Goal: Find specific page/section

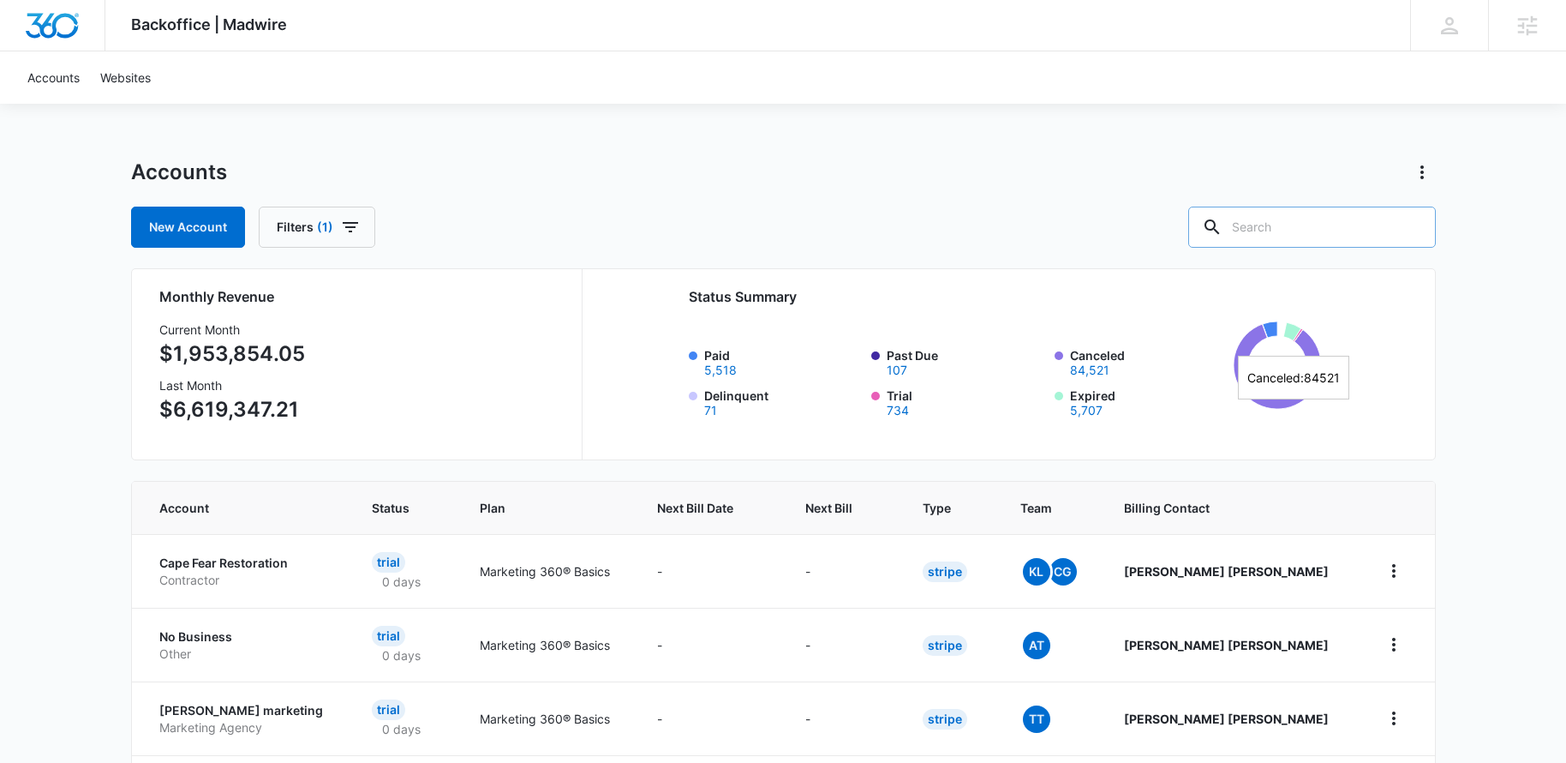
click at [1289, 237] on input "text" at bounding box center [1312, 227] width 248 height 41
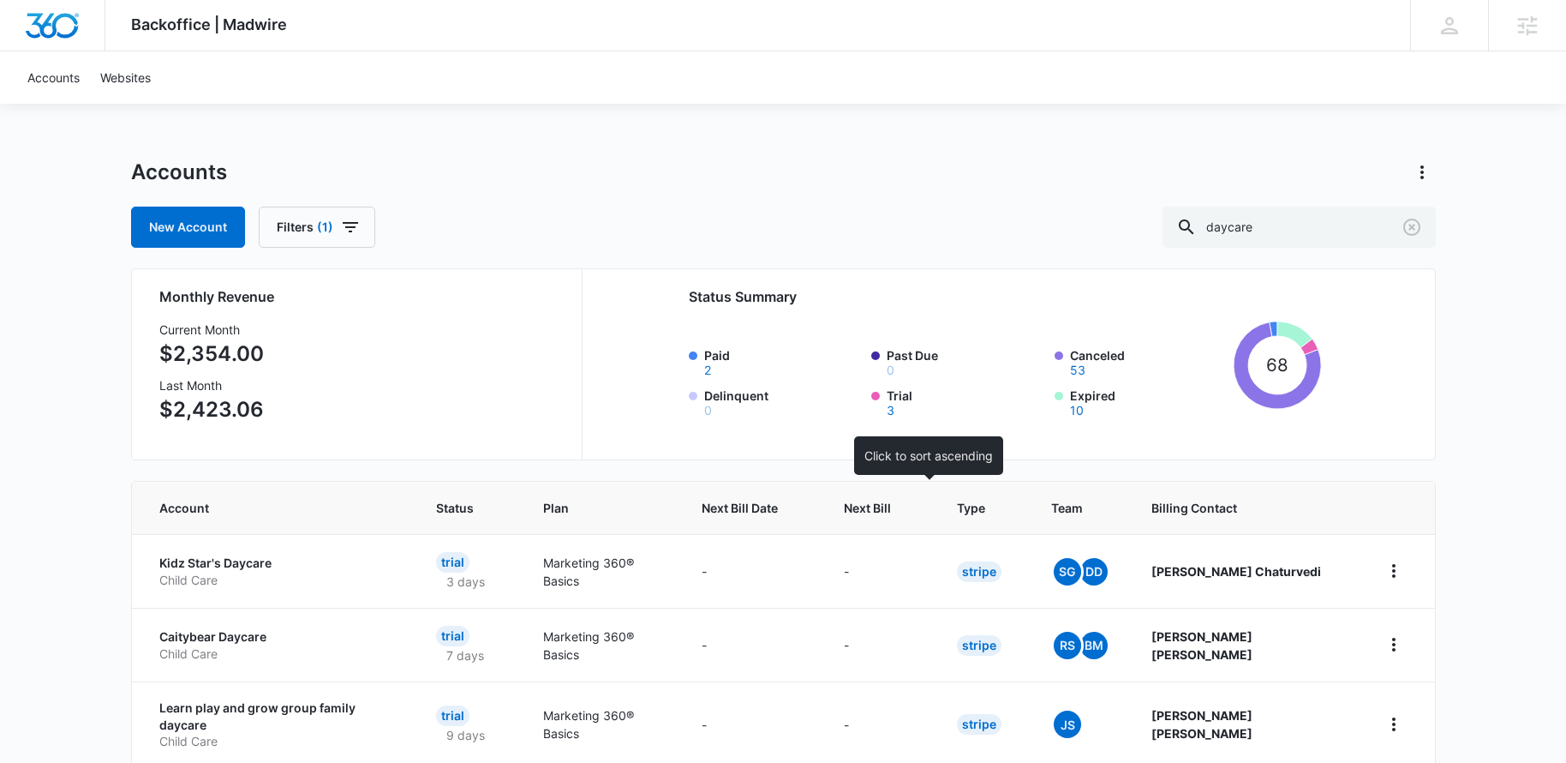
click at [891, 512] on span "Next Bill" at bounding box center [867, 508] width 47 height 18
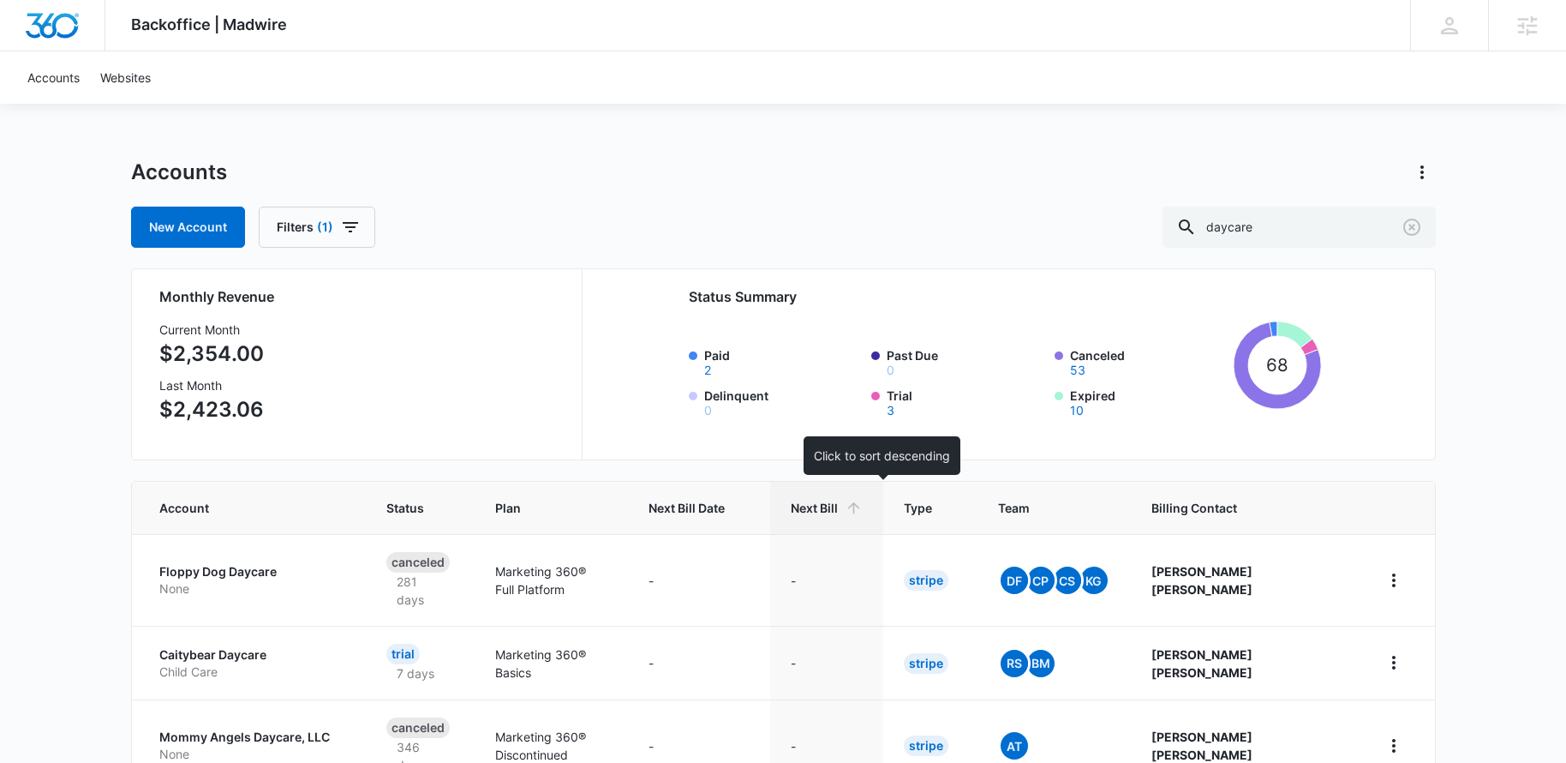
click at [863, 513] on icon at bounding box center [854, 508] width 18 height 18
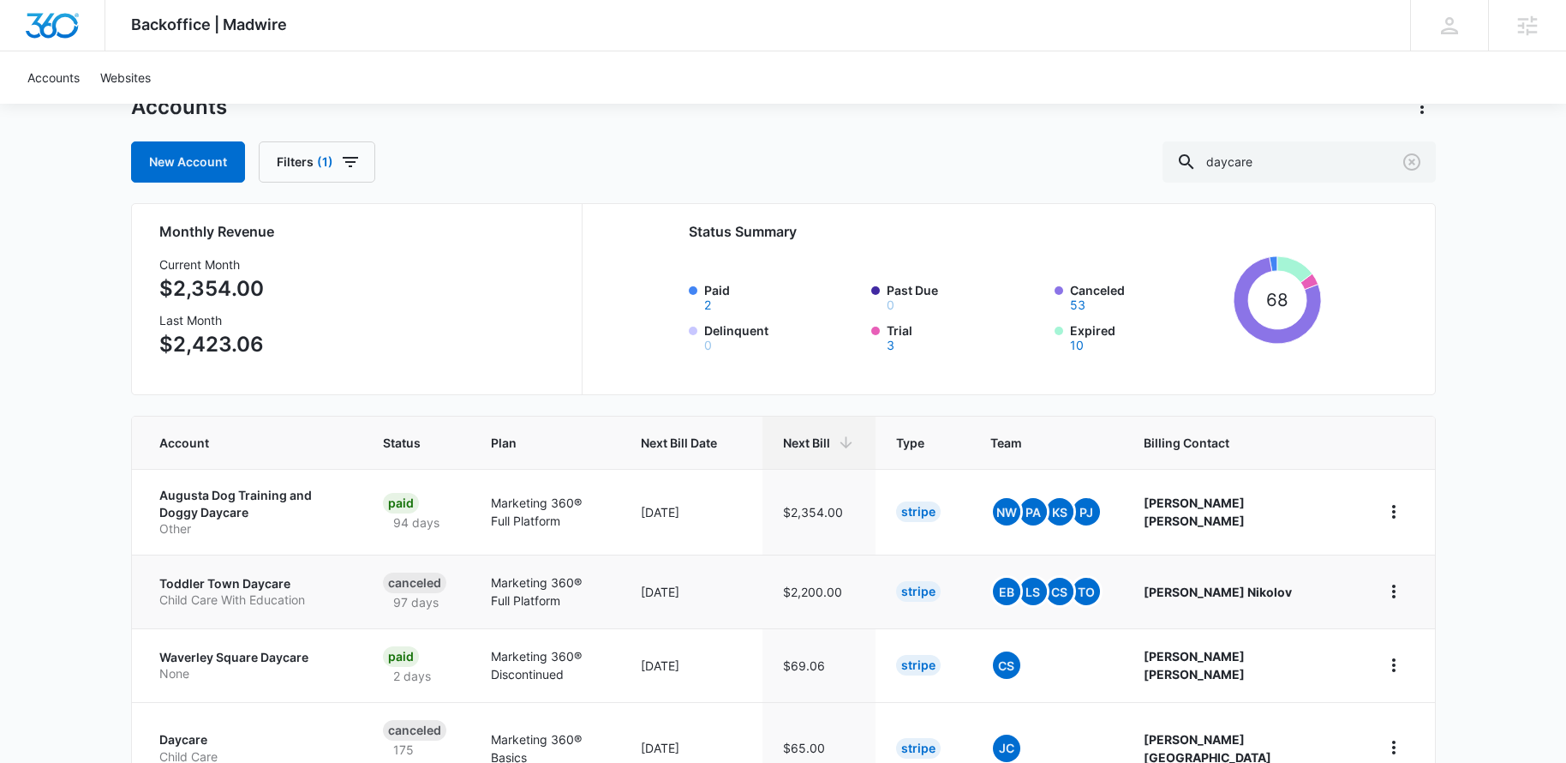
scroll to position [82, 0]
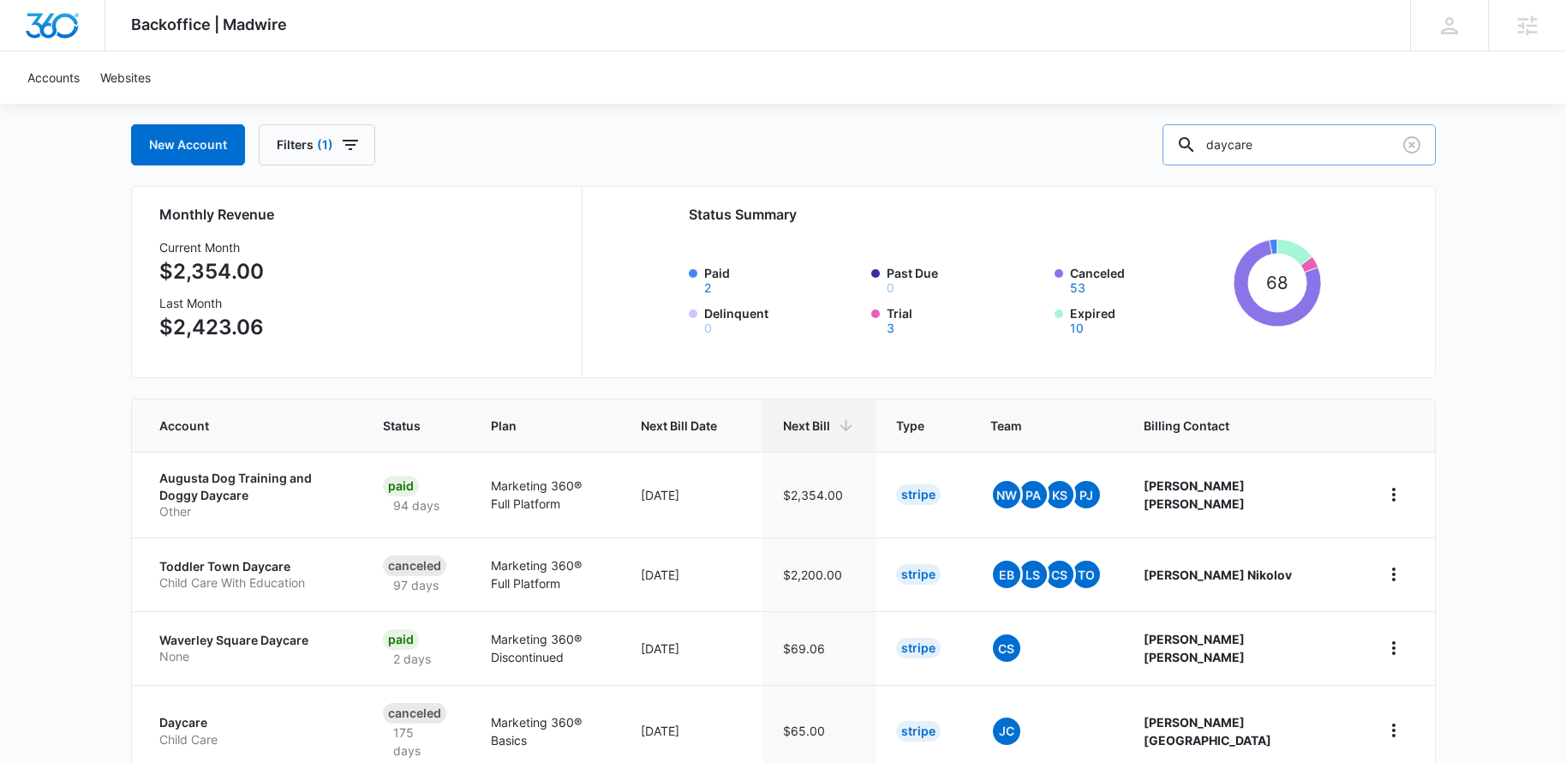
click at [1291, 137] on input "daycare" at bounding box center [1299, 144] width 273 height 41
type input "preschool"
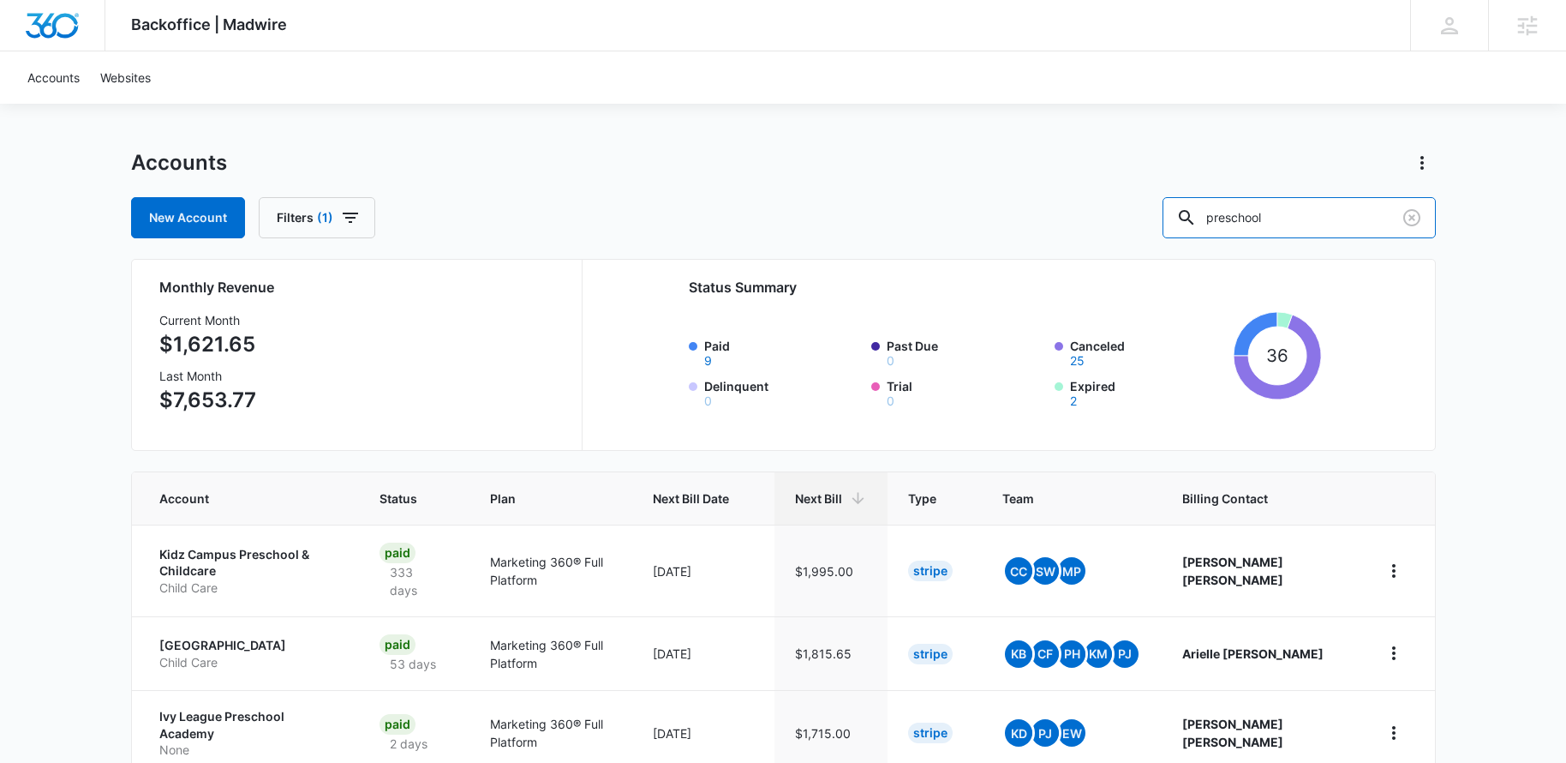
scroll to position [11, 0]
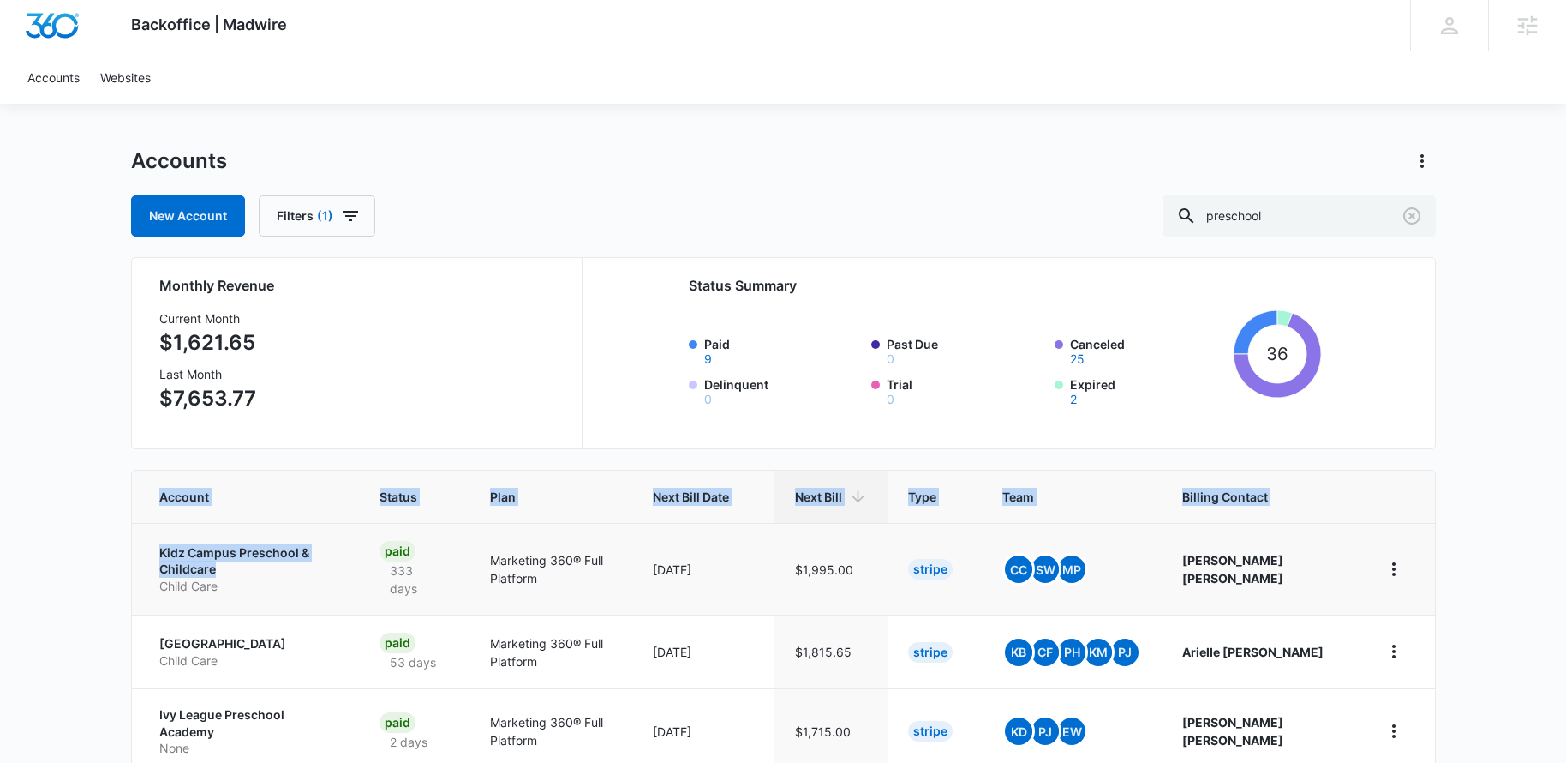
drag, startPoint x: 134, startPoint y: 548, endPoint x: 261, endPoint y: 576, distance: 130.6
click at [145, 549] on td "Kidz Campus Preschool & Childcare Child Care" at bounding box center [246, 569] width 228 height 92
drag, startPoint x: 154, startPoint y: 552, endPoint x: 236, endPoint y: 574, distance: 85.2
click at [236, 574] on td "Kidz Campus Preschool & Childcare Child Care" at bounding box center [246, 569] width 228 height 92
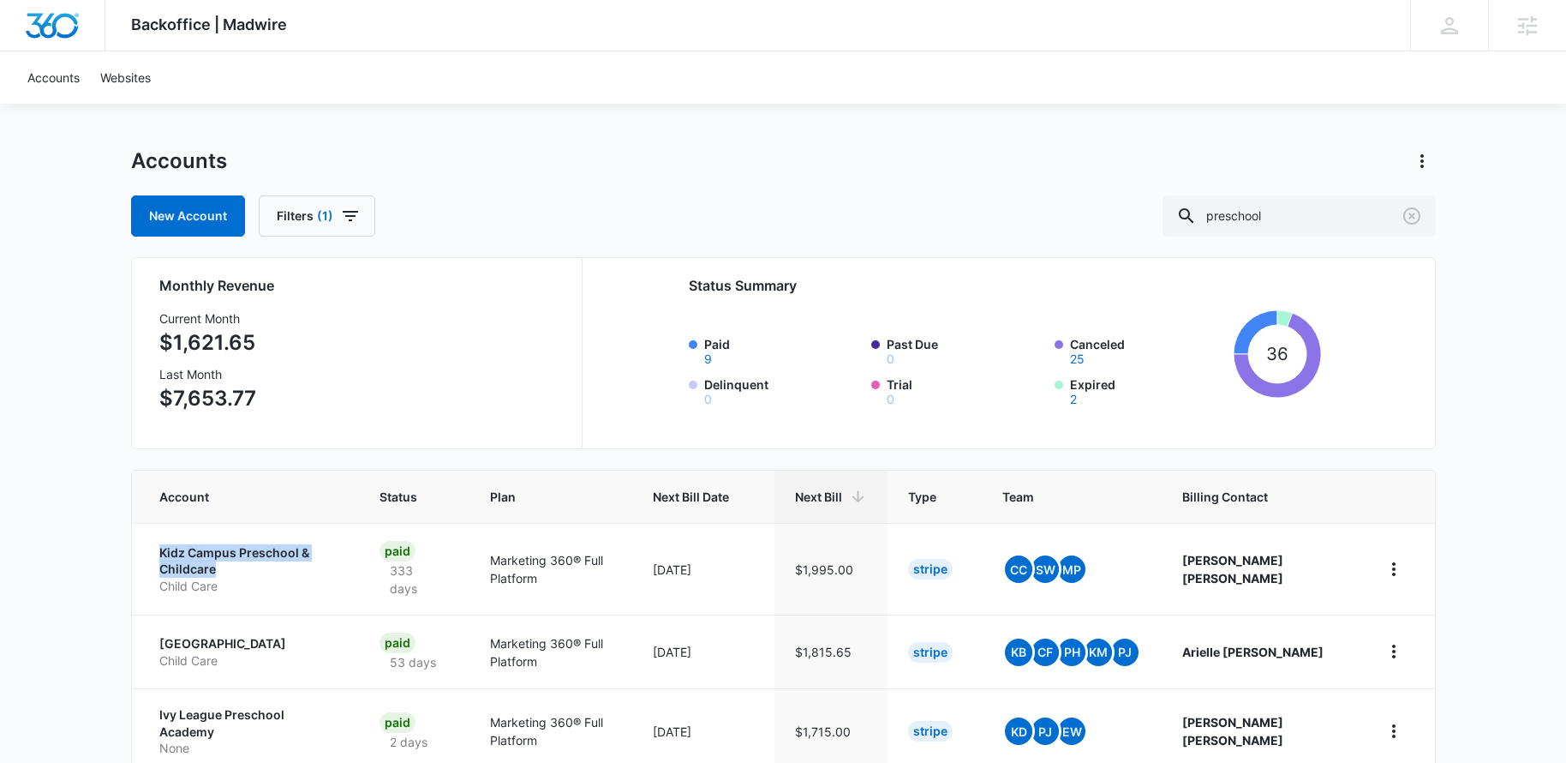
copy p "Kidz Campus Preschool & Childcare"
